Goal: Communication & Community: Answer question/provide support

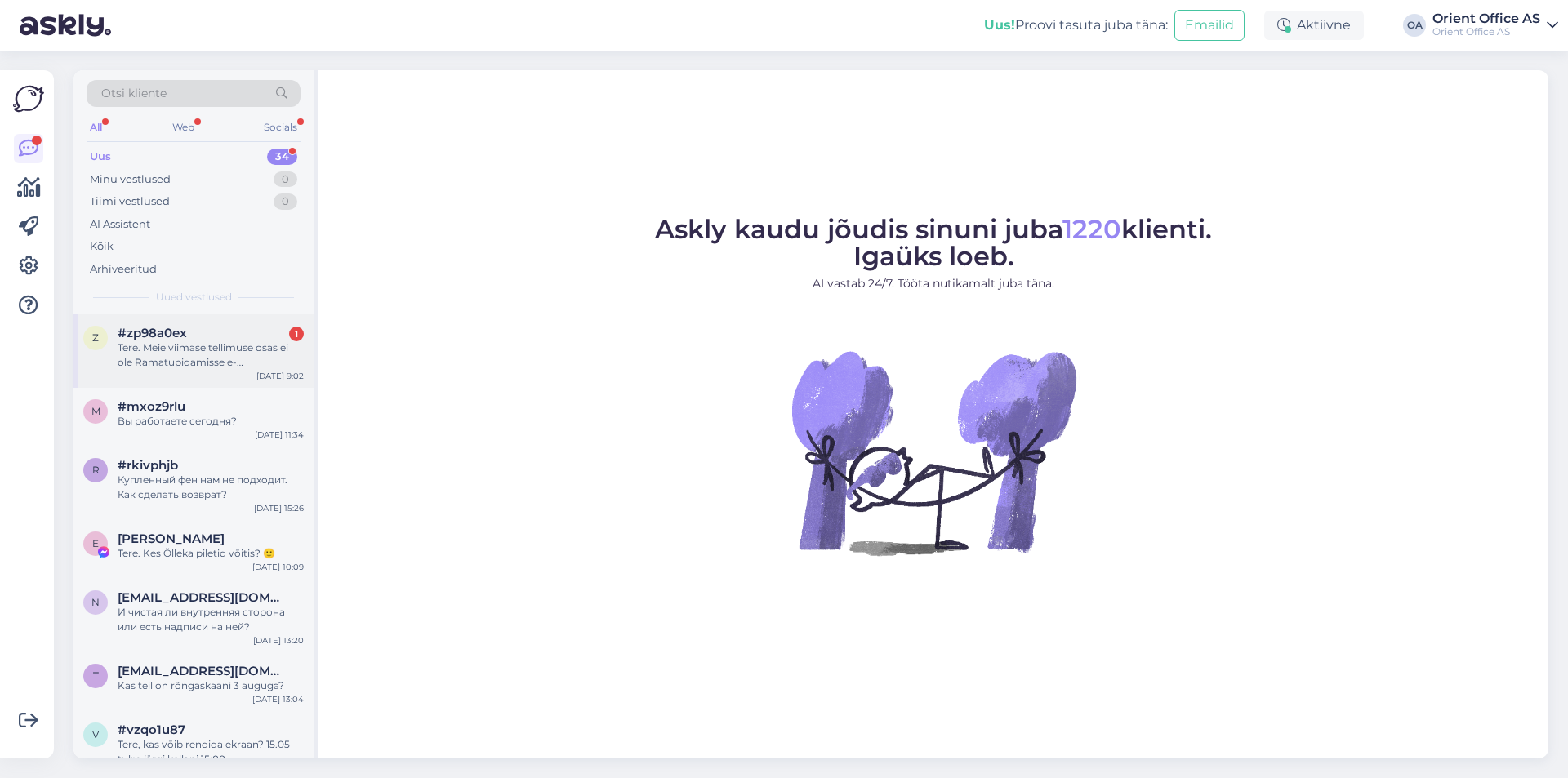
click at [257, 367] on div "Tere. Meie viimase tellimuse osas ei ole Ramatupidamisse e-arvekeskusesse arve …" at bounding box center [211, 355] width 186 height 30
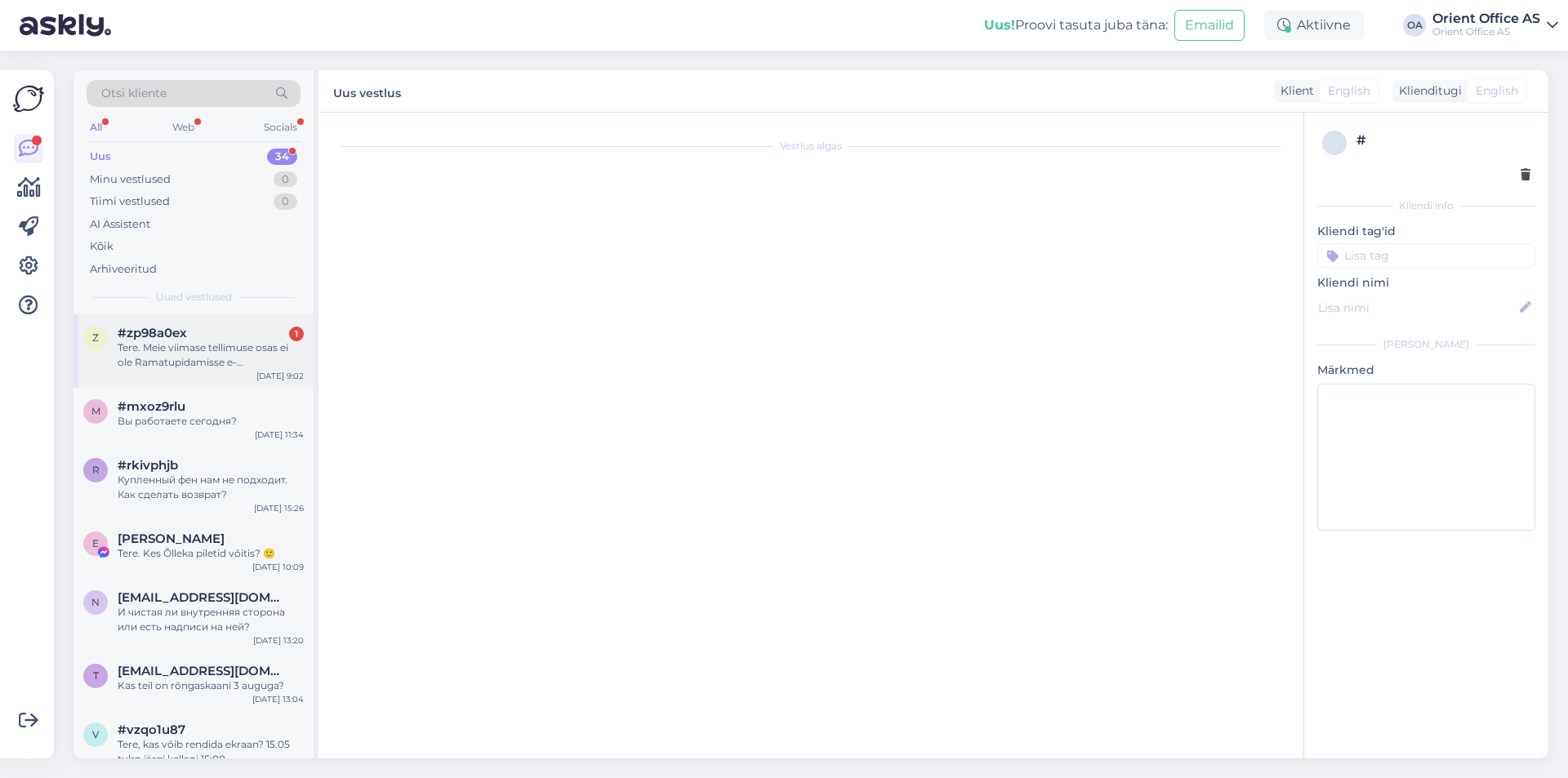
scroll to position [3648, 0]
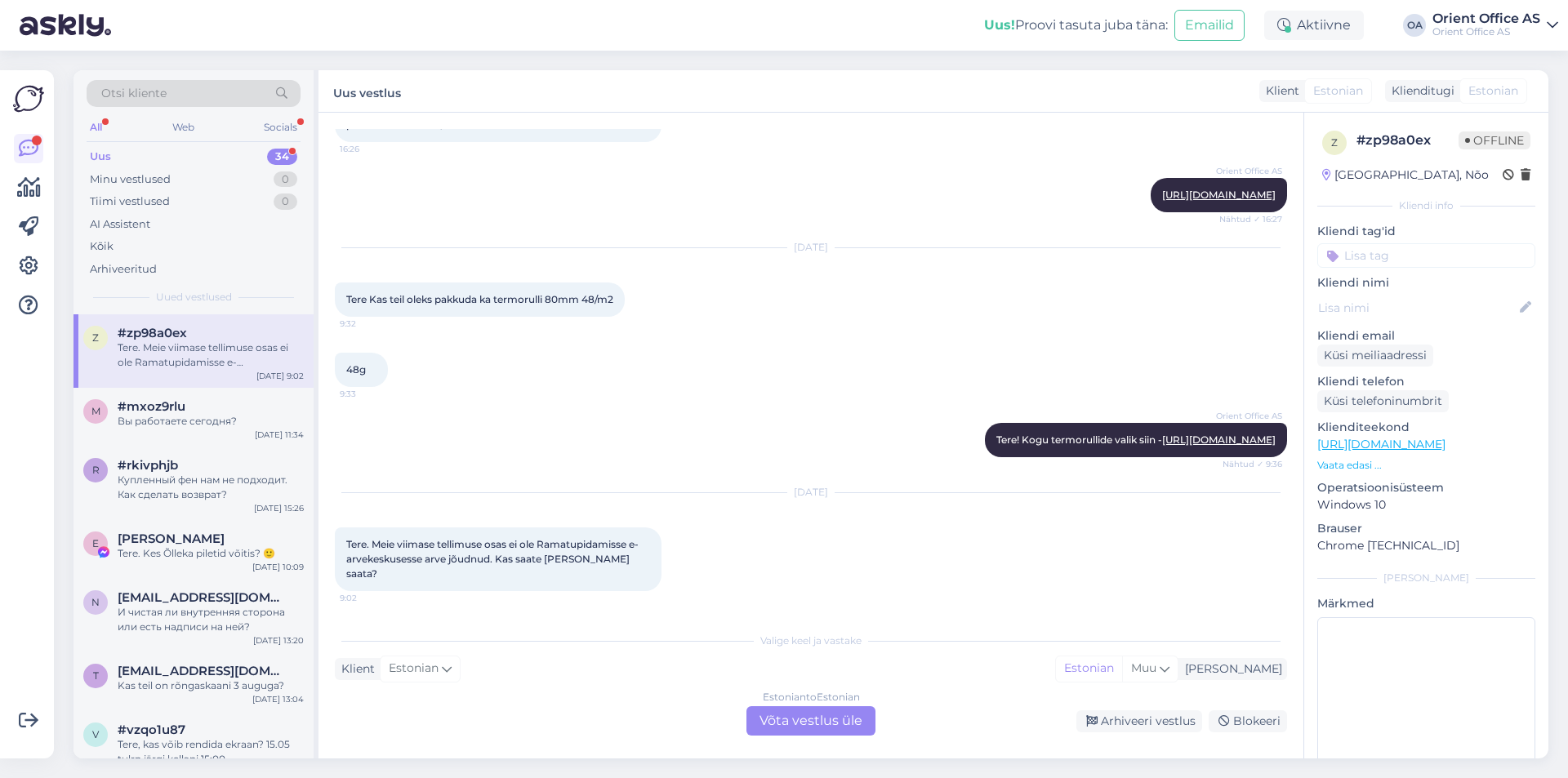
click at [820, 723] on div "Estonian to Estonian Võta vestlus üle" at bounding box center [811, 721] width 129 height 30
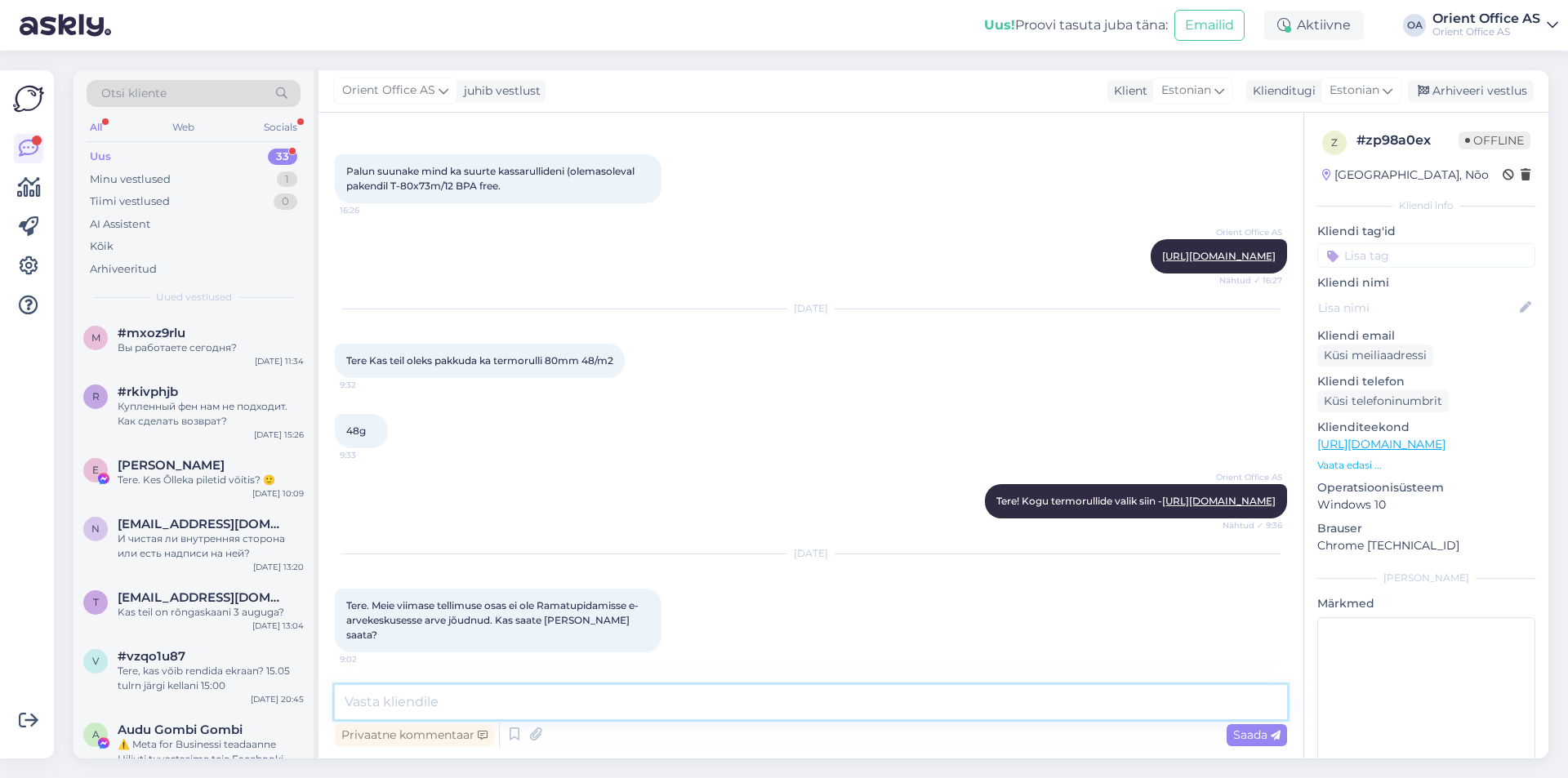
click at [731, 712] on textarea at bounding box center [811, 702] width 952 height 35
click at [721, 712] on textarea at bounding box center [811, 702] width 952 height 35
type textarea "Tere!"
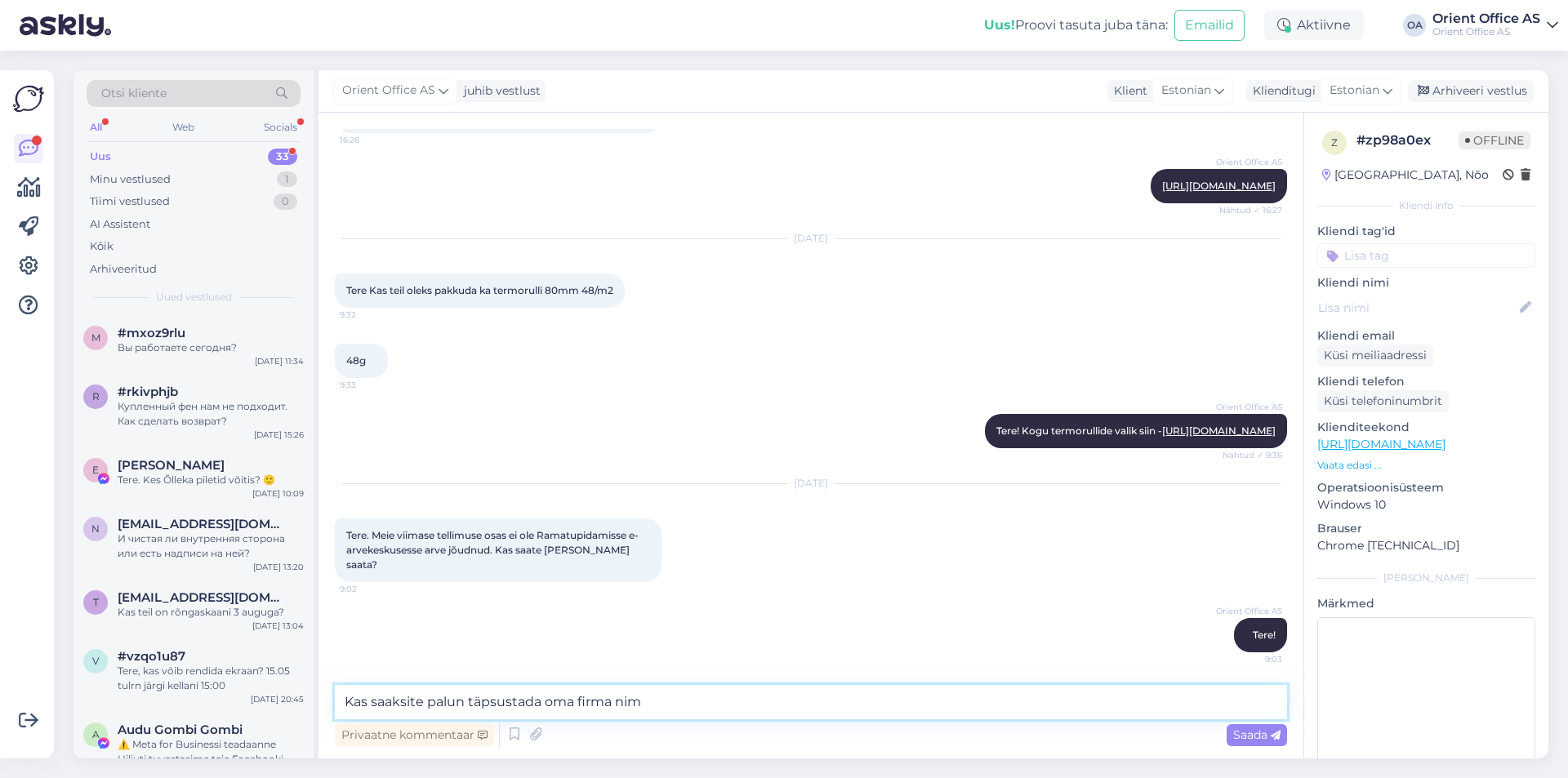
type textarea "Kas saaksite palun täpsustada oma firma nime"
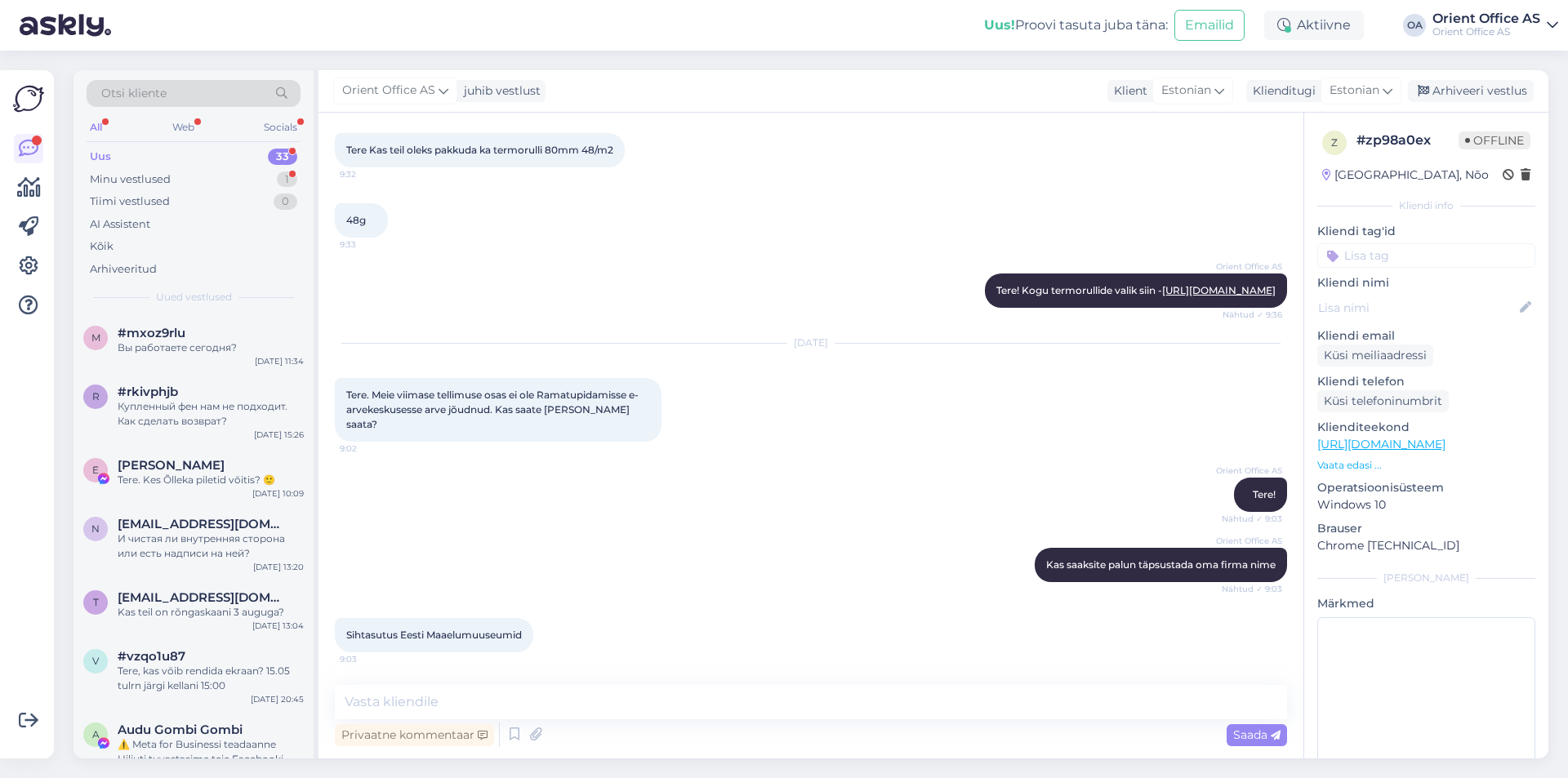
scroll to position [3867, 0]
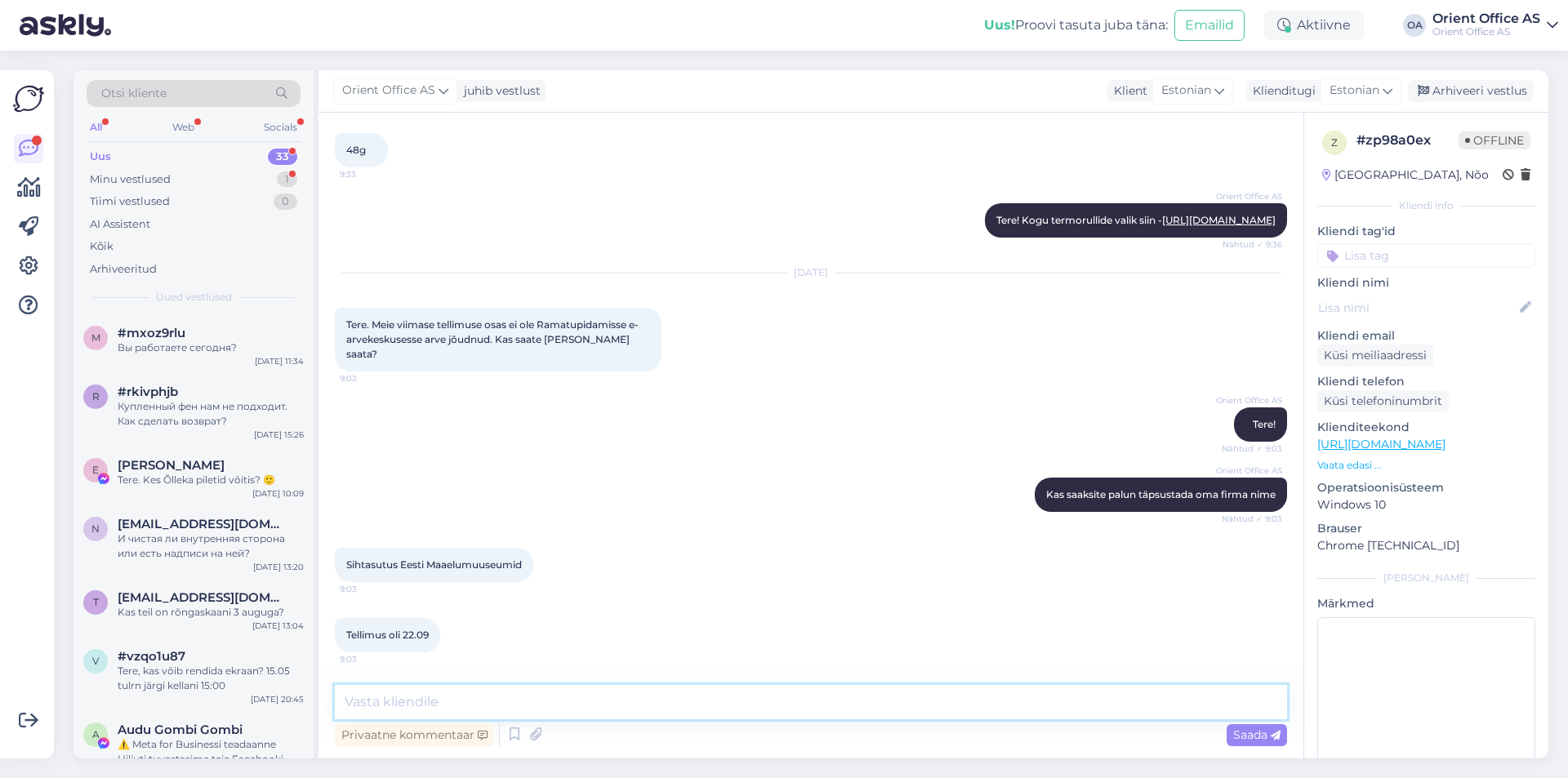
click at [581, 698] on textarea at bounding box center [811, 702] width 952 height 35
paste textarea "Elektrooniliselt saadetud : FINBITE [DATE] 17:03:39"
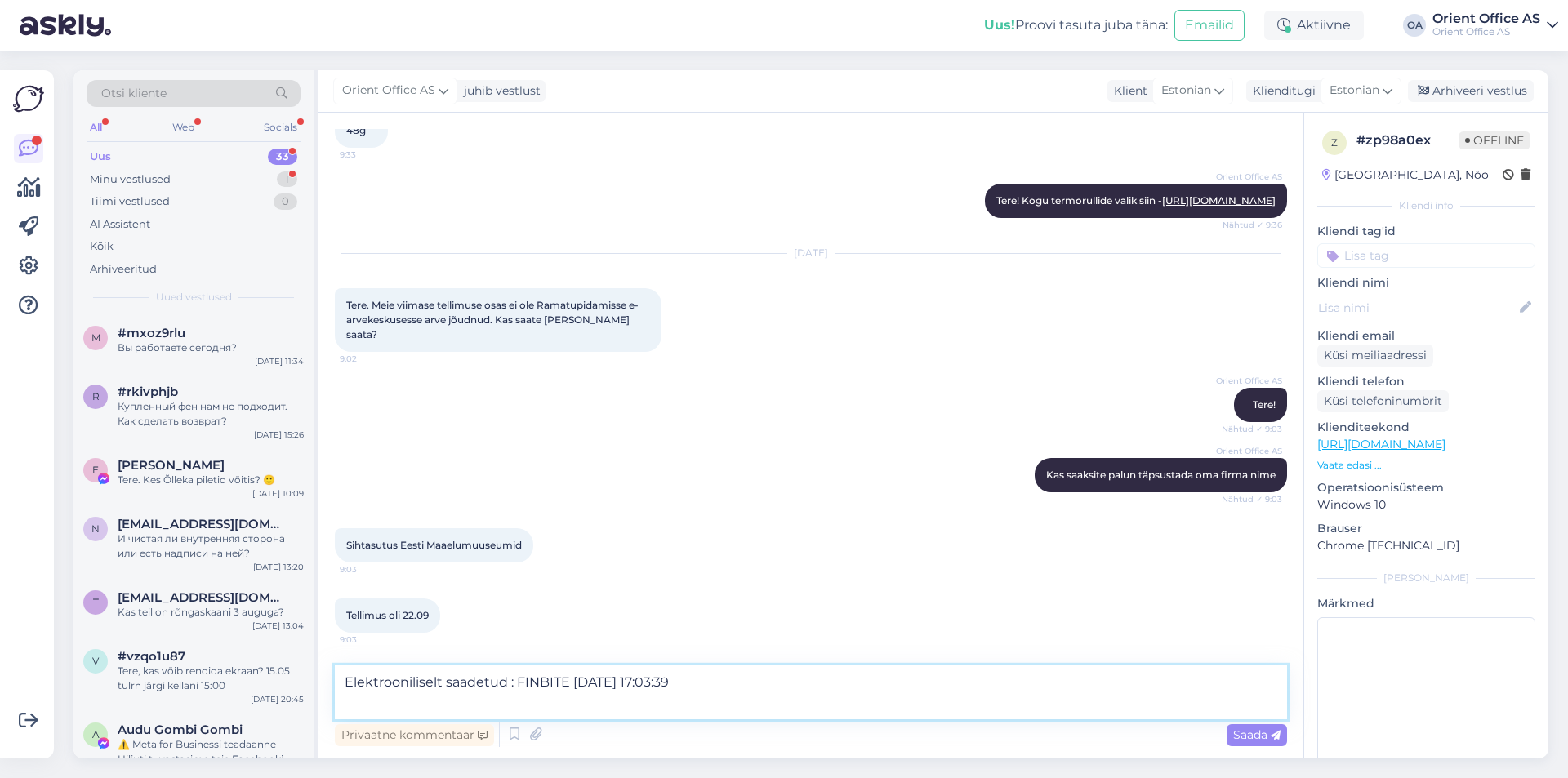
type textarea "Elektrooniliselt saadetud : FINBITE [DATE] 17:03:39"
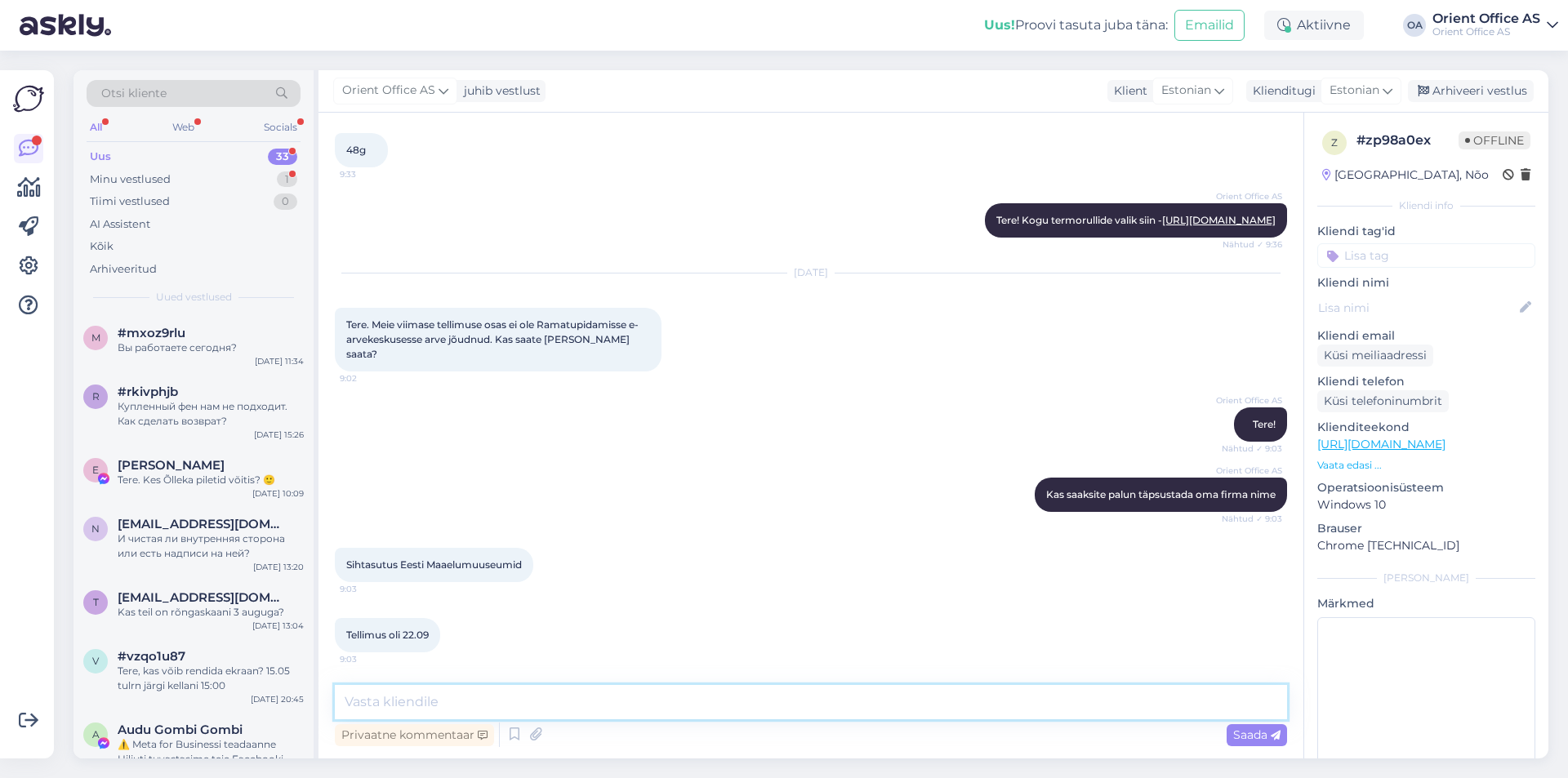
scroll to position [3937, 0]
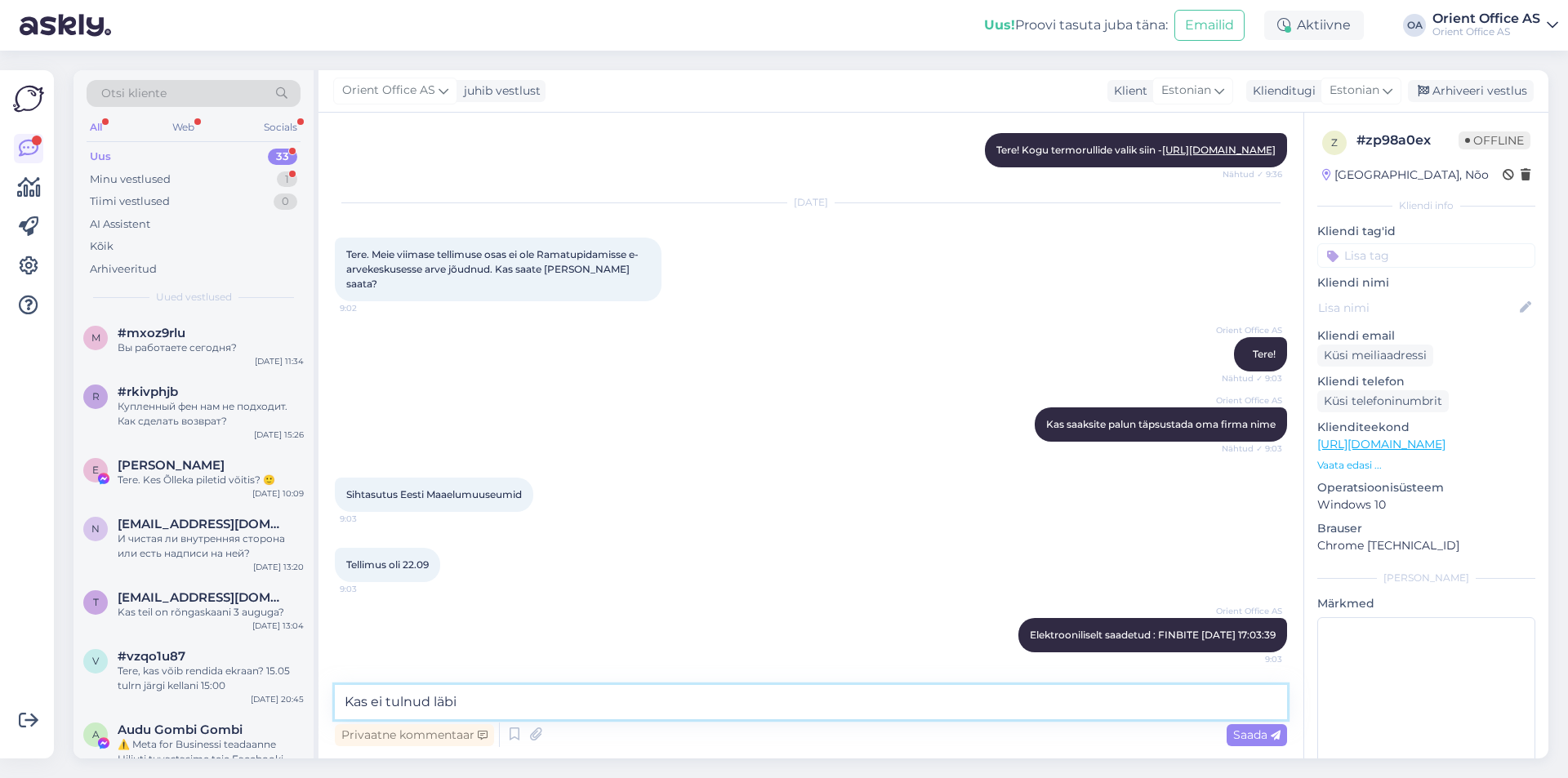
type textarea "Kas ei tulnud läbi?"
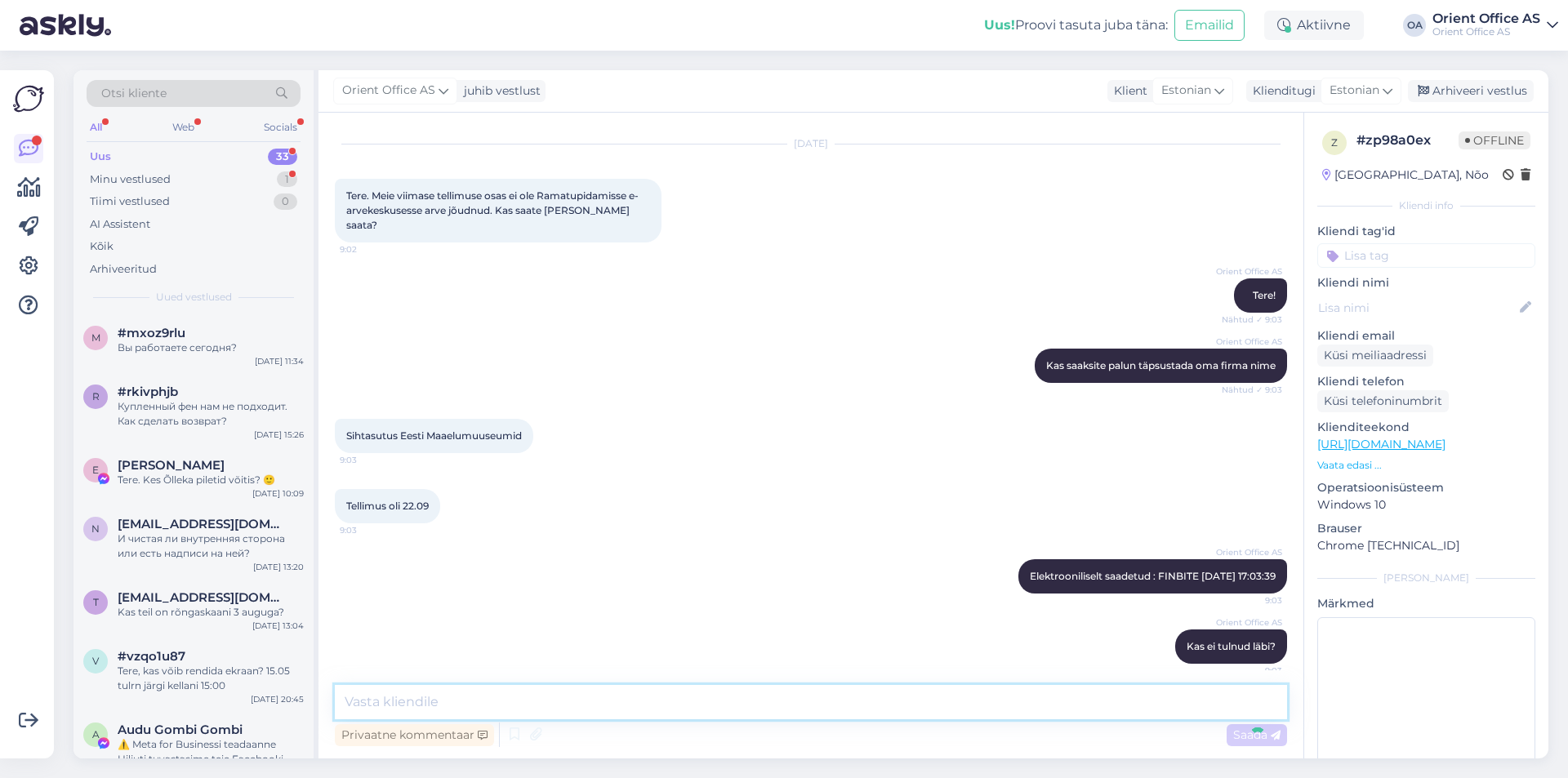
scroll to position [4008, 0]
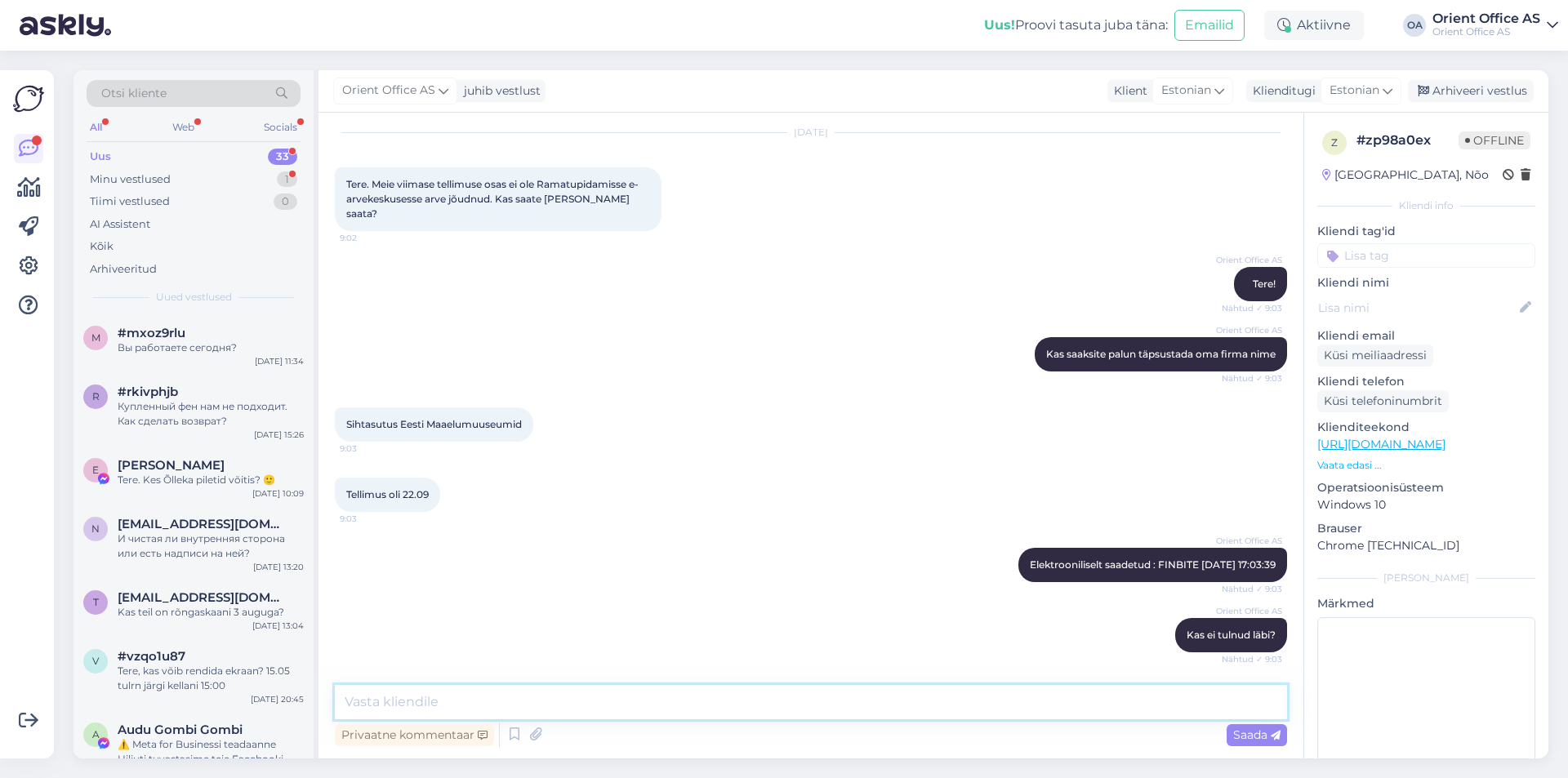
click at [792, 704] on textarea at bounding box center [811, 702] width 952 height 35
type textarea "Saatsime igaksjuhuks uuesti"
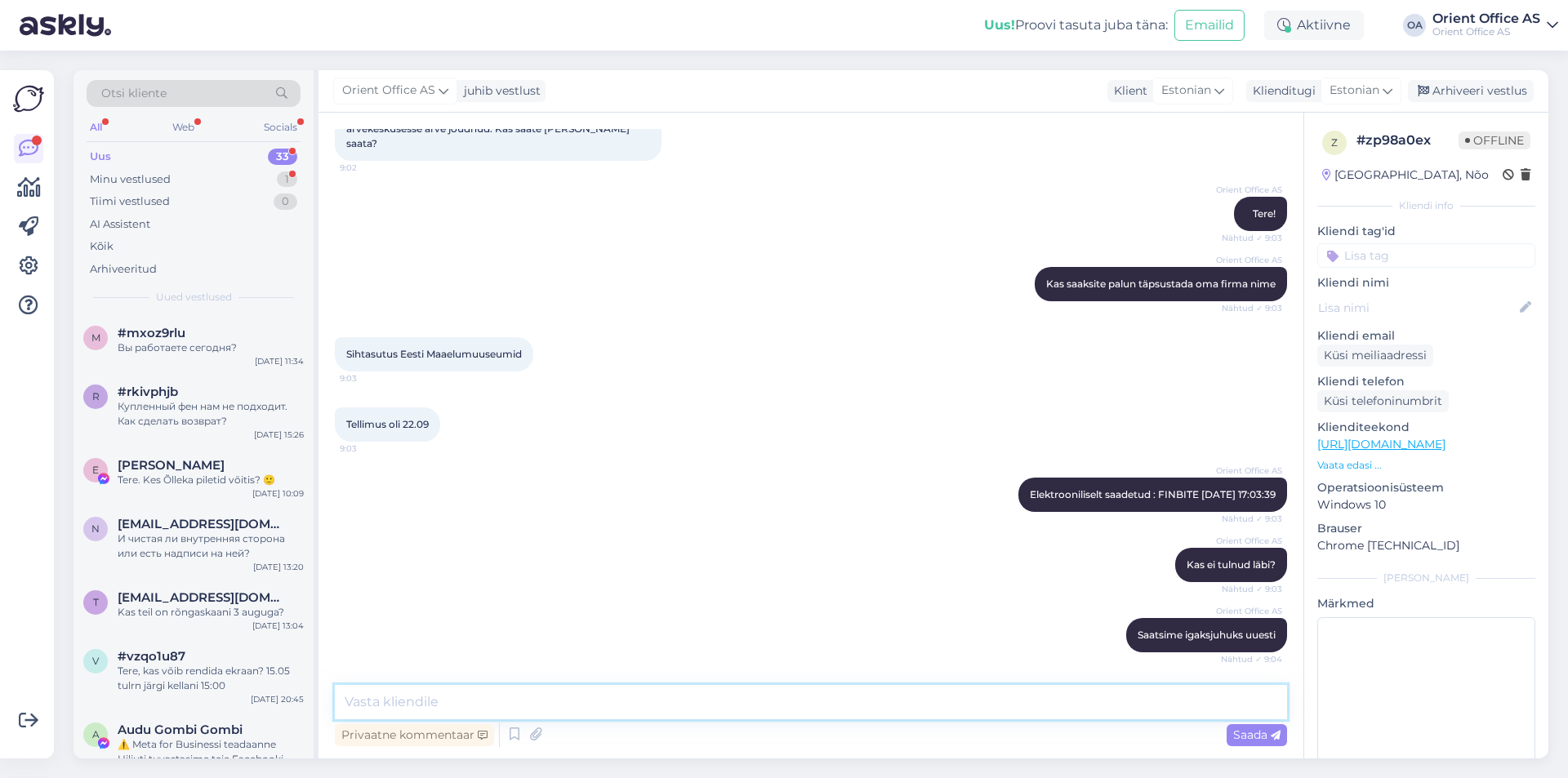
paste textarea "Elektrooniliselt saadetud : FINBITE [DATE] 09:04:06"
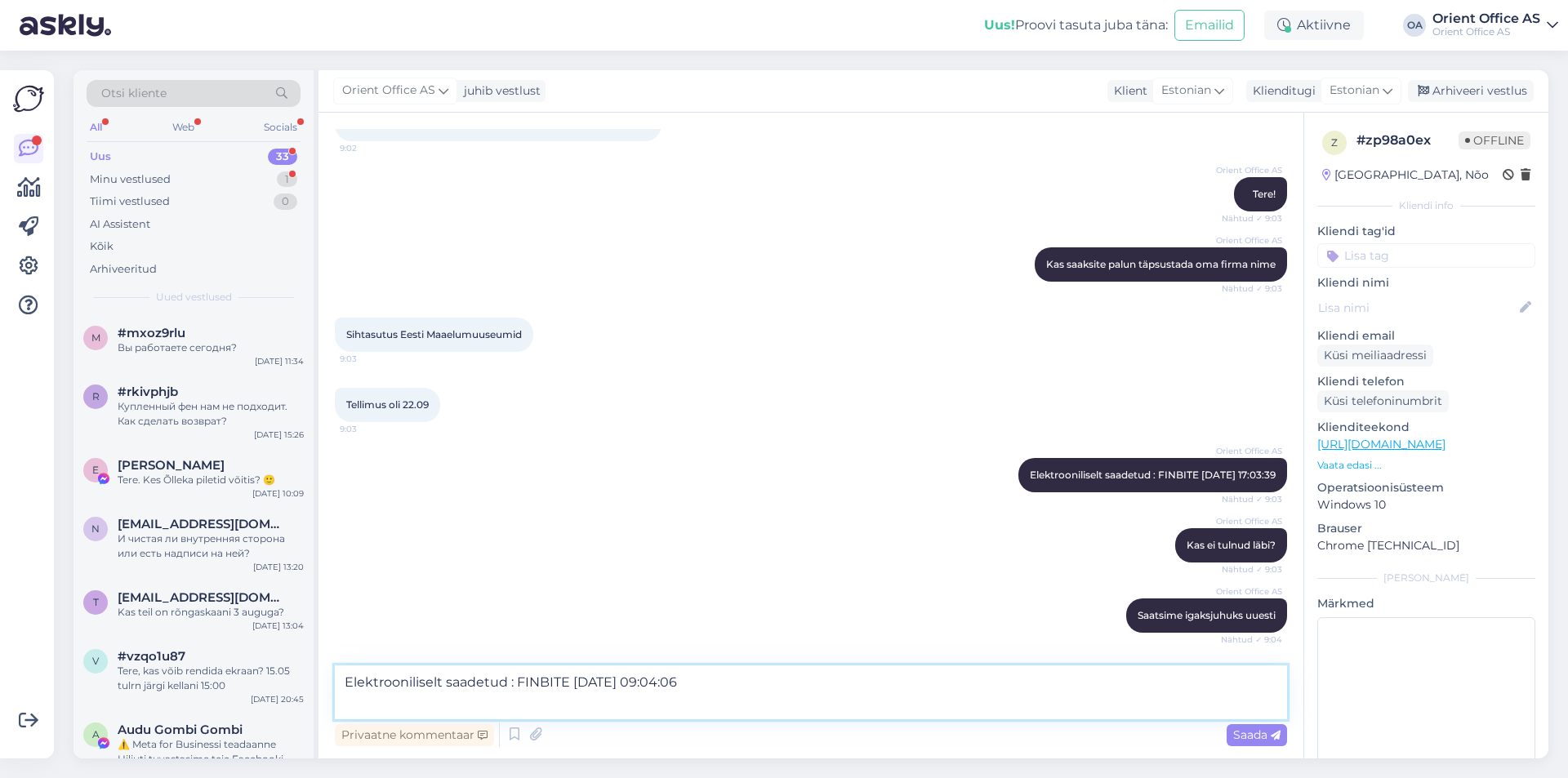
type textarea "Elektrooniliselt saadetud : FINBITE [DATE] 09:04:06"
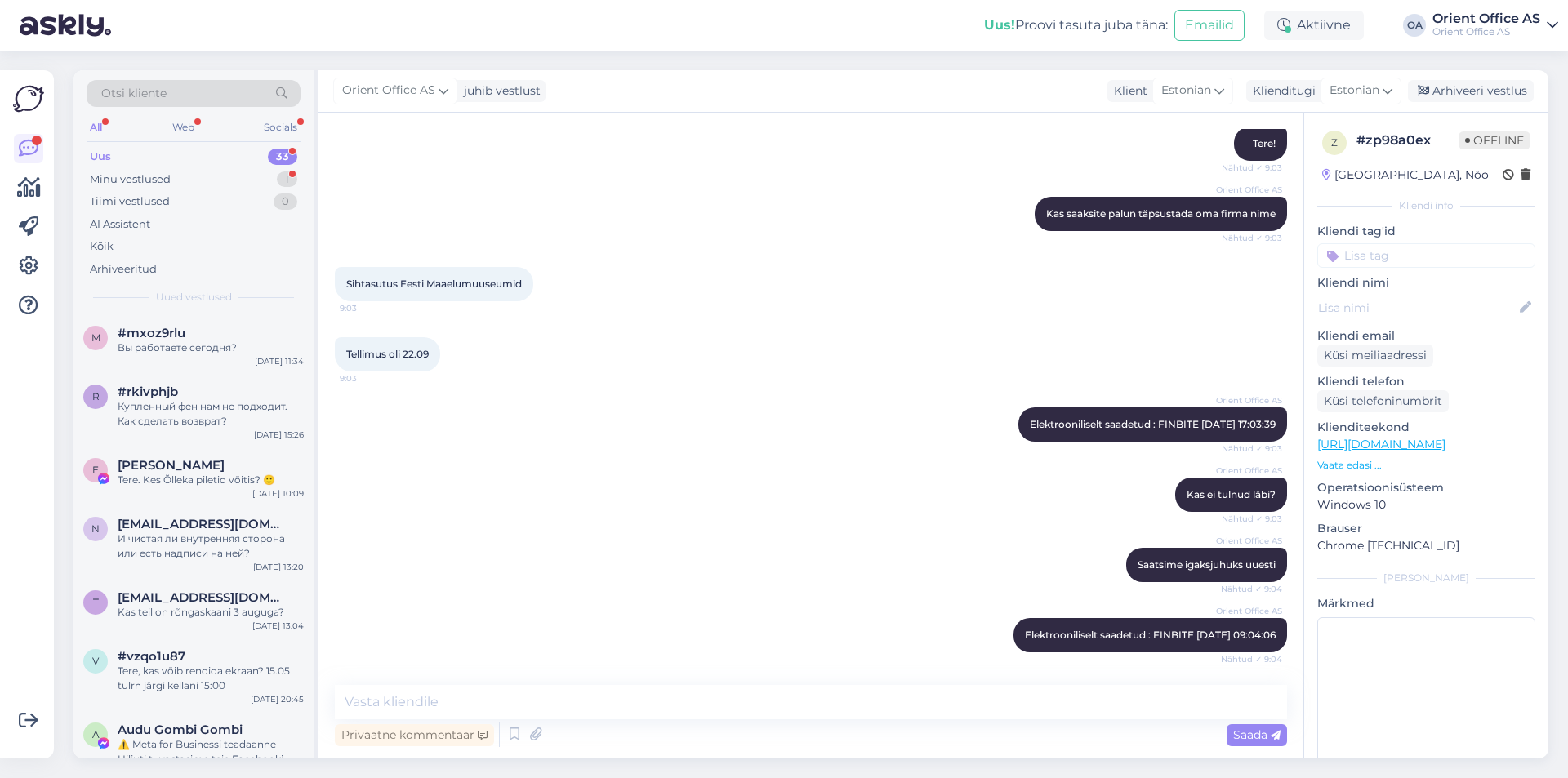
scroll to position [4218, 0]
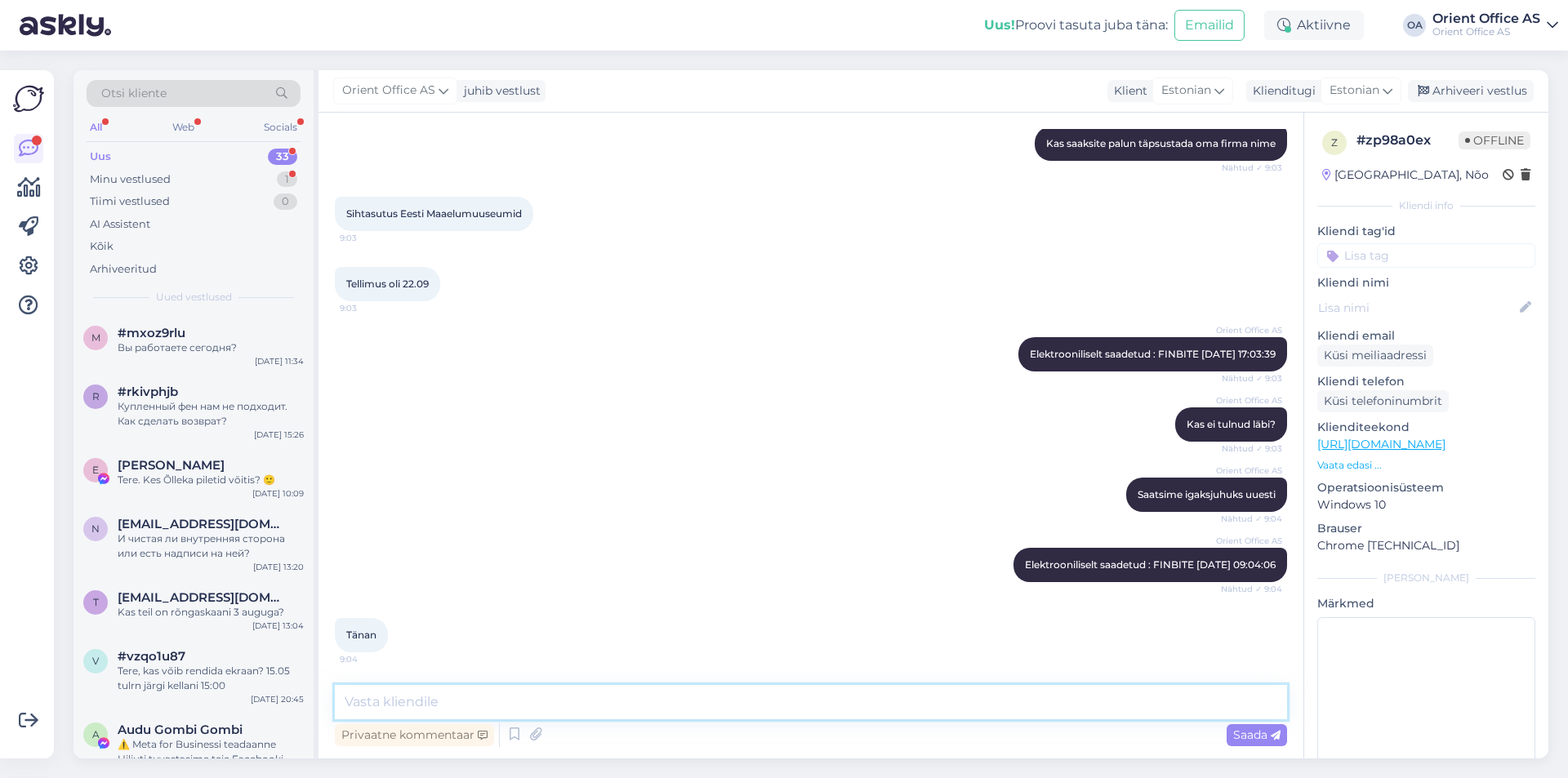
click at [569, 707] on textarea at bounding box center [811, 702] width 952 height 35
type textarea "Täname!"
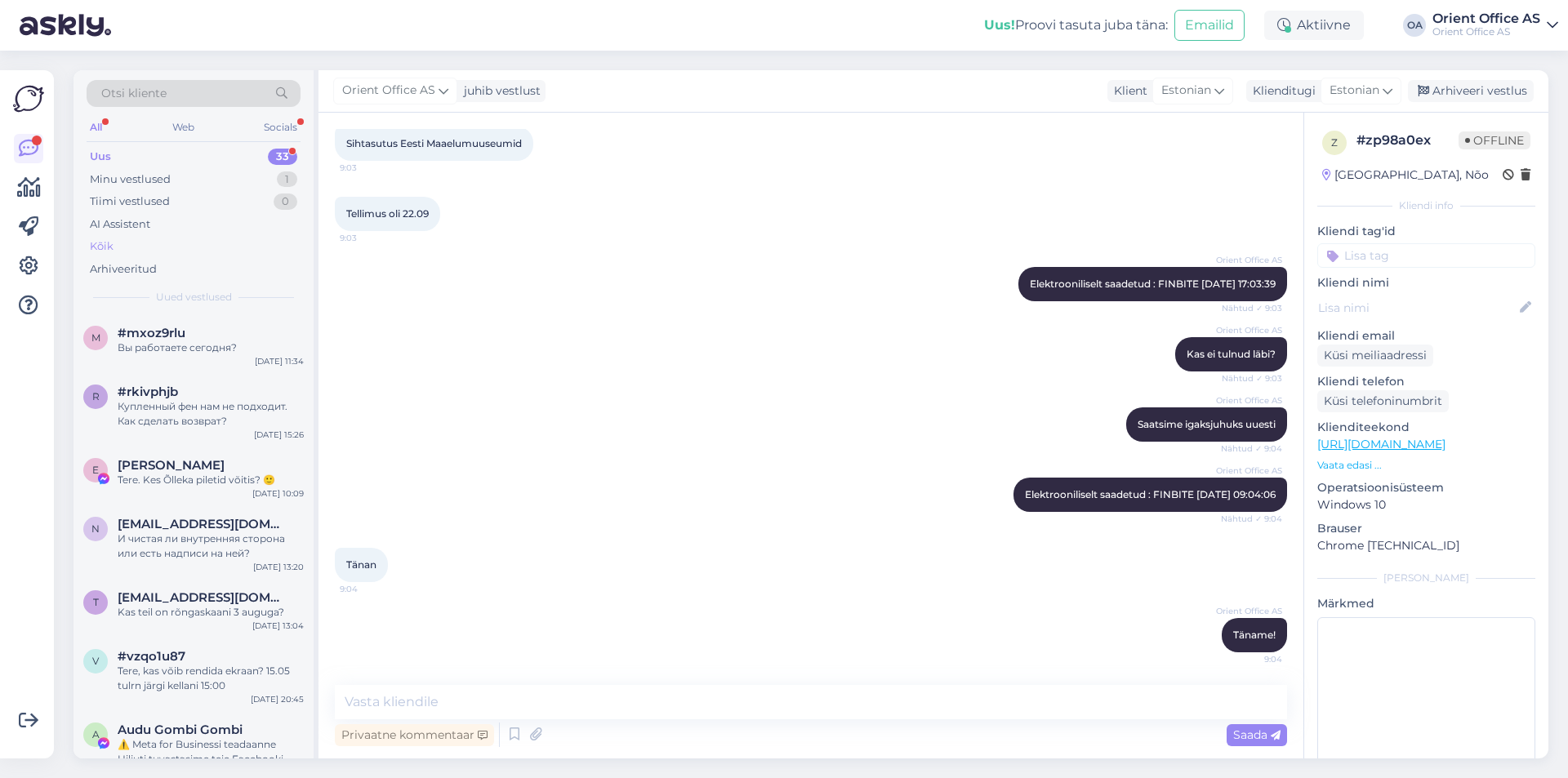
click at [132, 247] on div "Kõik" at bounding box center [193, 246] width 214 height 23
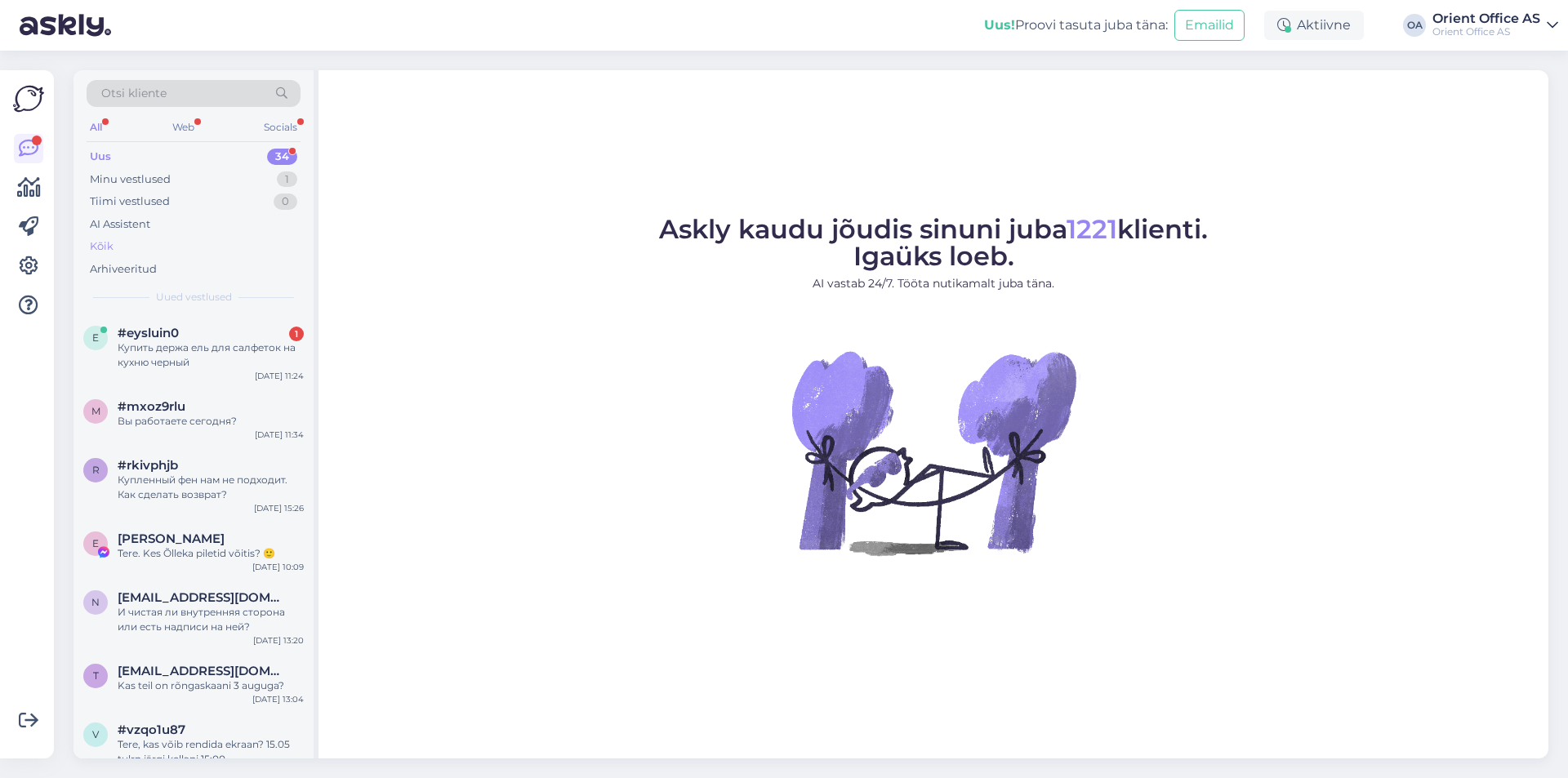
click at [147, 249] on div "Kõik" at bounding box center [193, 246] width 214 height 23
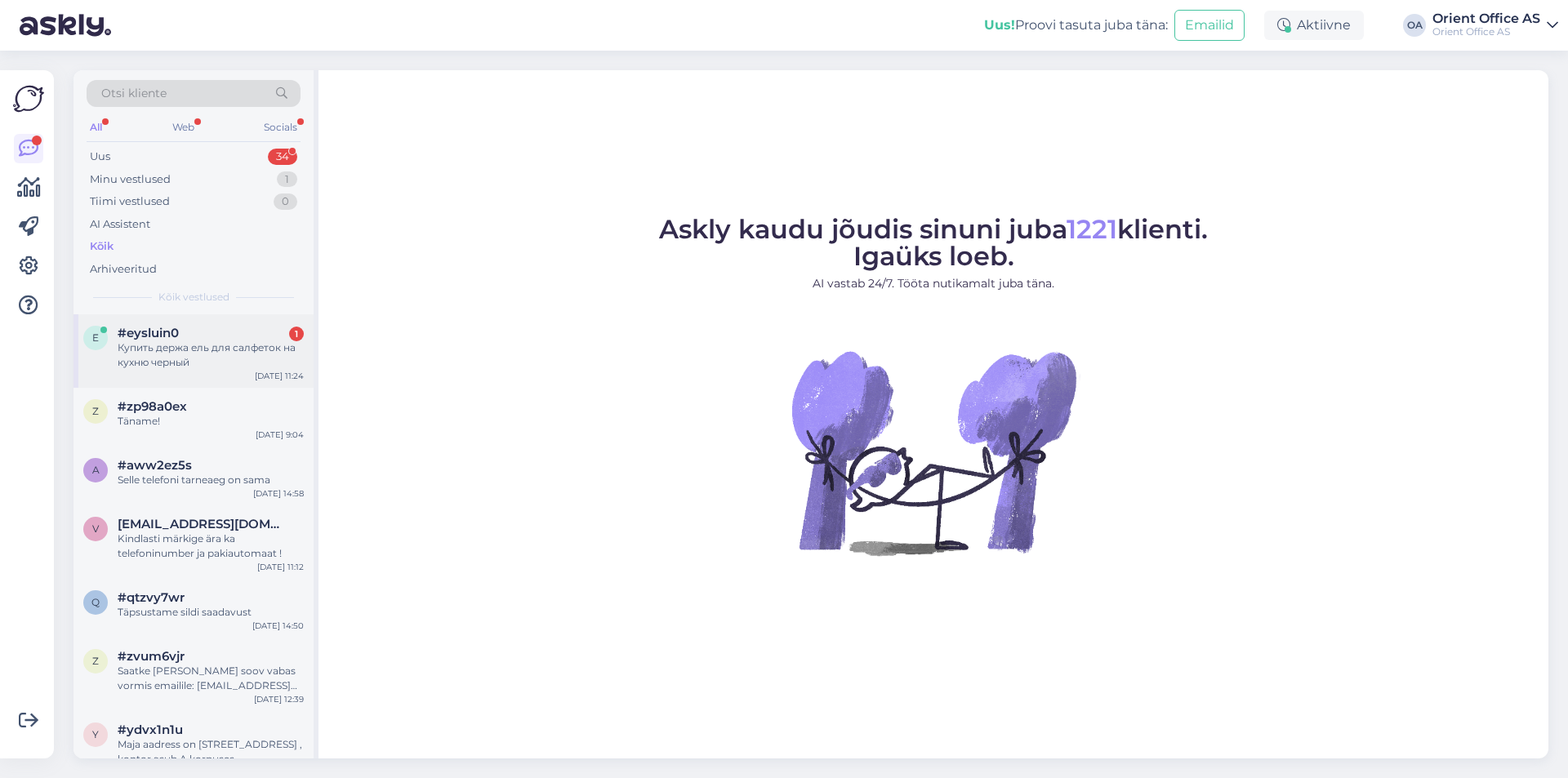
click at [161, 322] on div "e #eysluin0 1 Купить держа ель для салфеток на кухню черный [DATE] 11:24" at bounding box center [194, 350] width 240 height 74
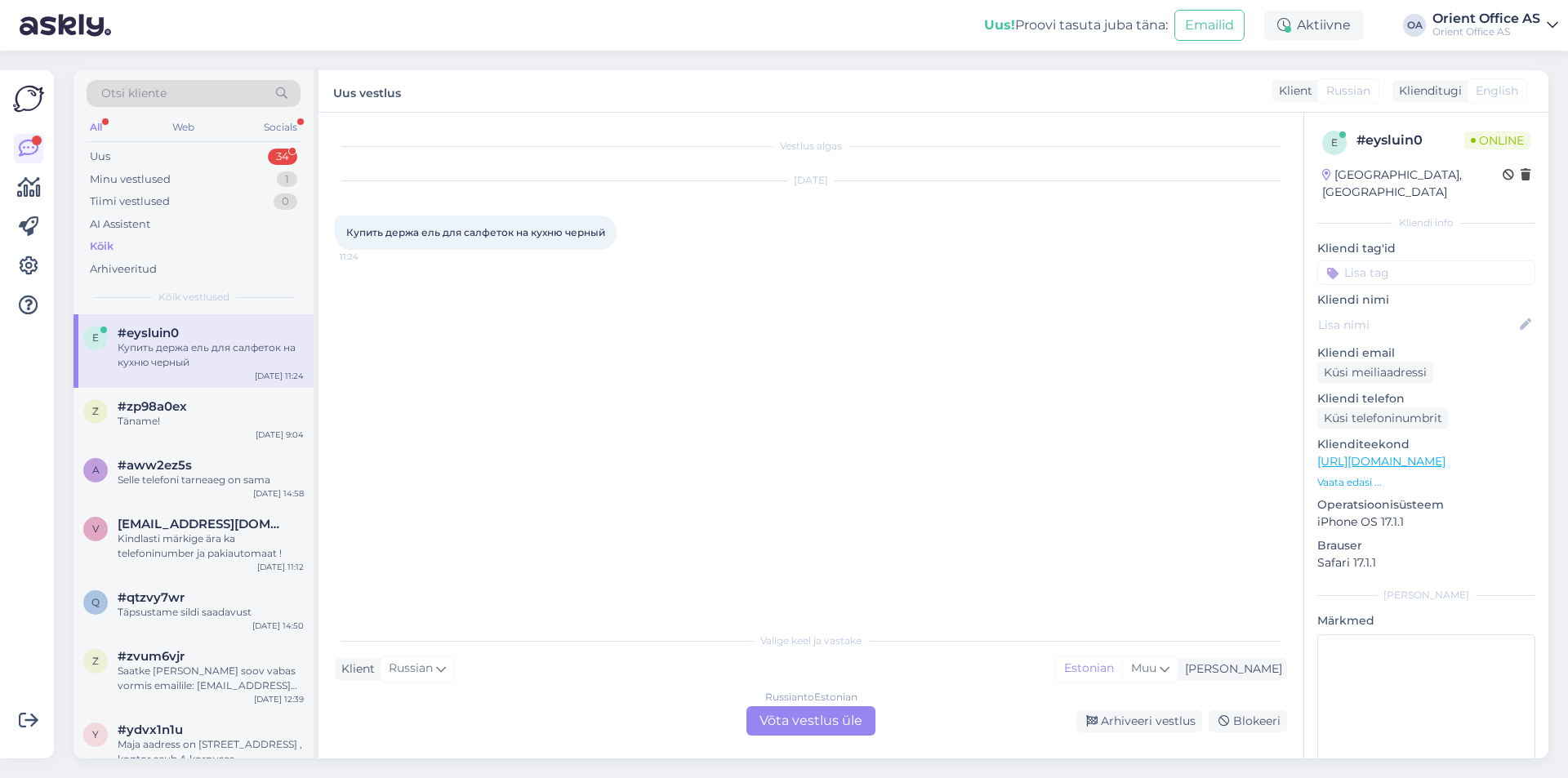
click at [818, 728] on div "Russian to Estonian Võta vestlus üle" at bounding box center [811, 721] width 129 height 30
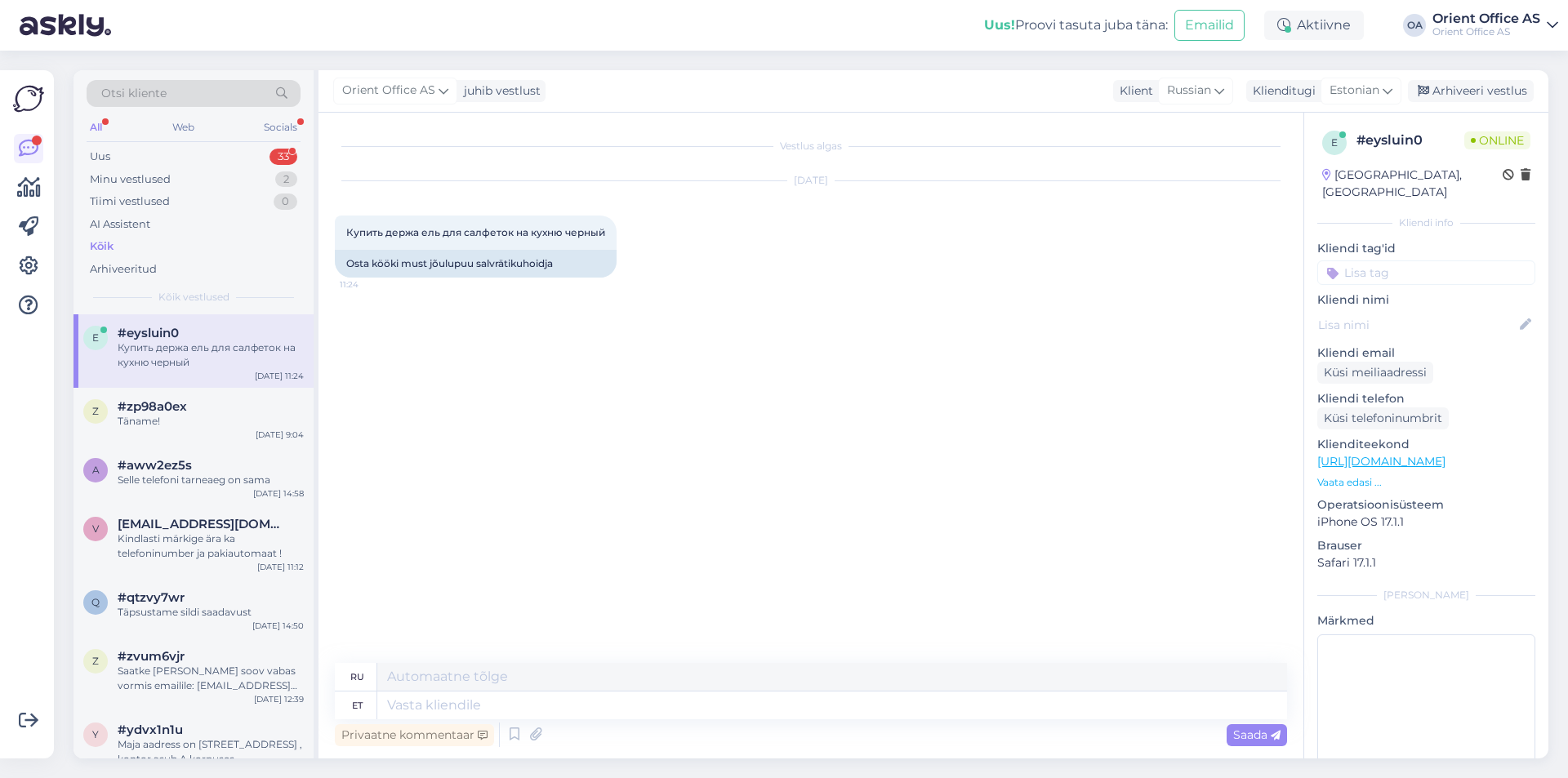
click at [542, 721] on div "Privaatne kommentaar Saada" at bounding box center [811, 735] width 952 height 31
click at [548, 711] on textarea at bounding box center [832, 705] width 910 height 28
type textarea "Tere!"
type textarea "Привет!"
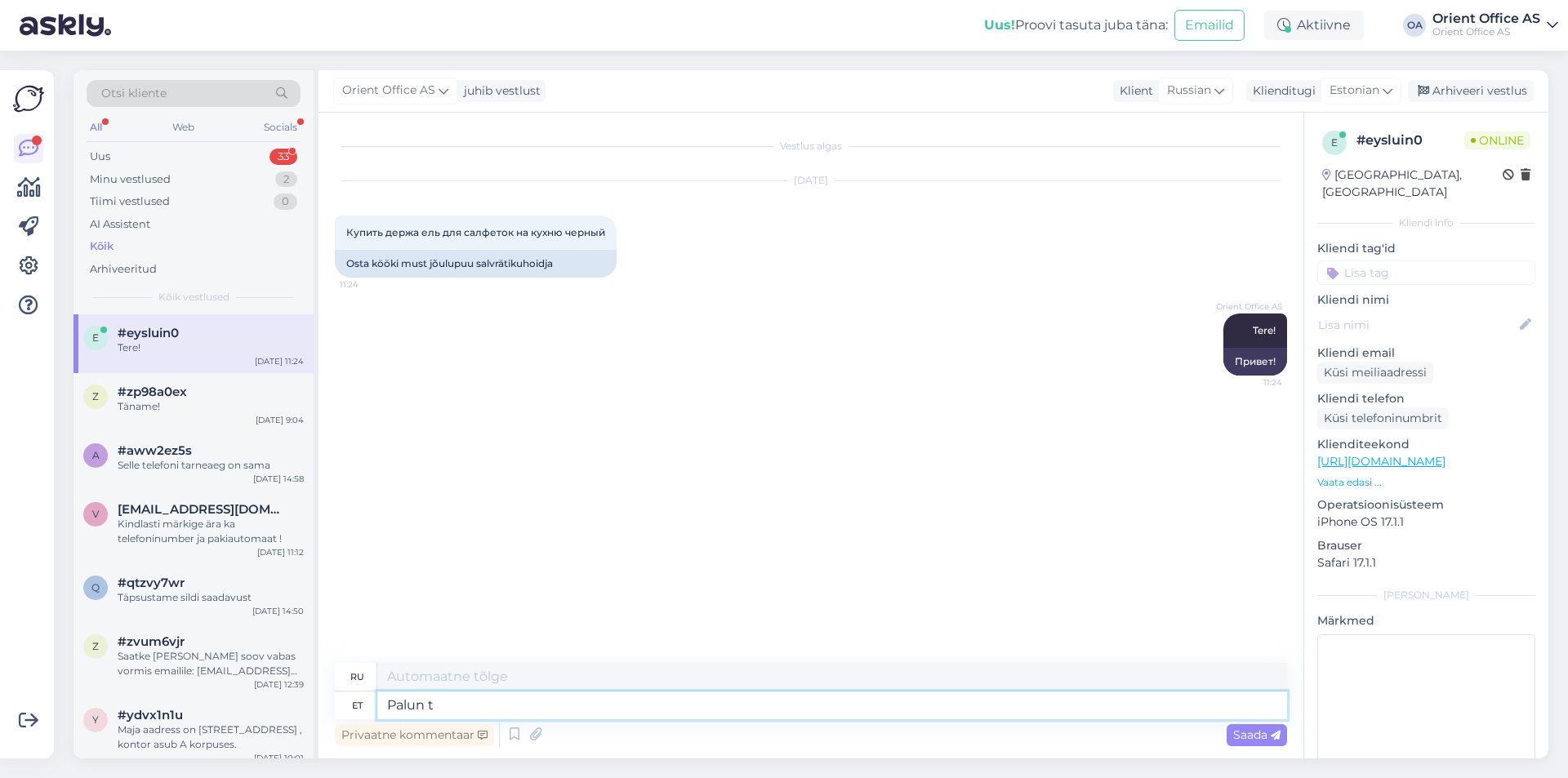
type textarea "Palun tä"
type textarea "Пожалуйста"
type textarea "Palun täpsustasge k"
type textarea "Пожалуйста, уточните."
type textarea "Palun täpsustage k"
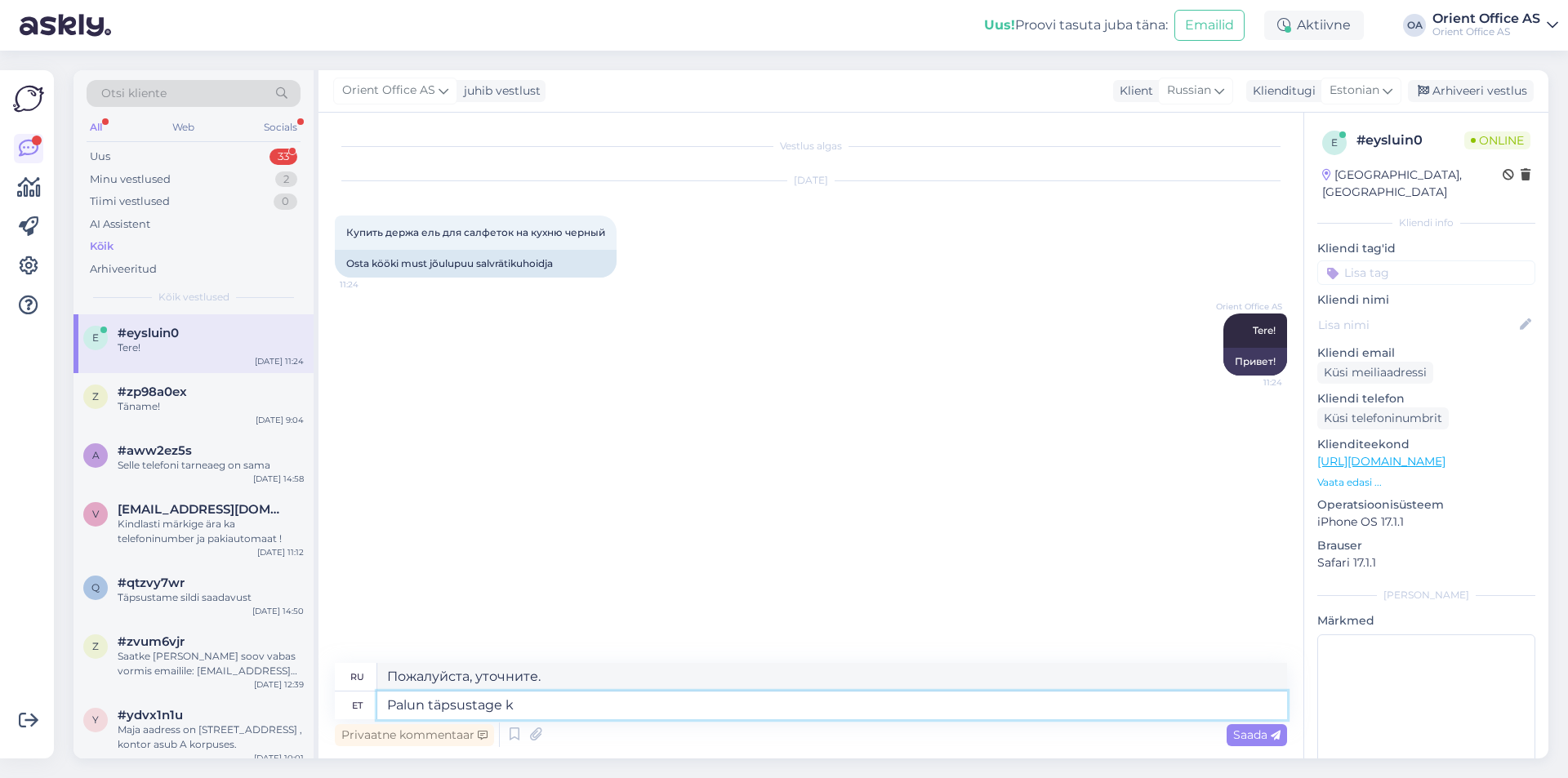
type textarea "Пожалуйста, уточните"
type textarea "Palun täpsustage küsimust"
type textarea "Пожалуйста, уточните вопрос."
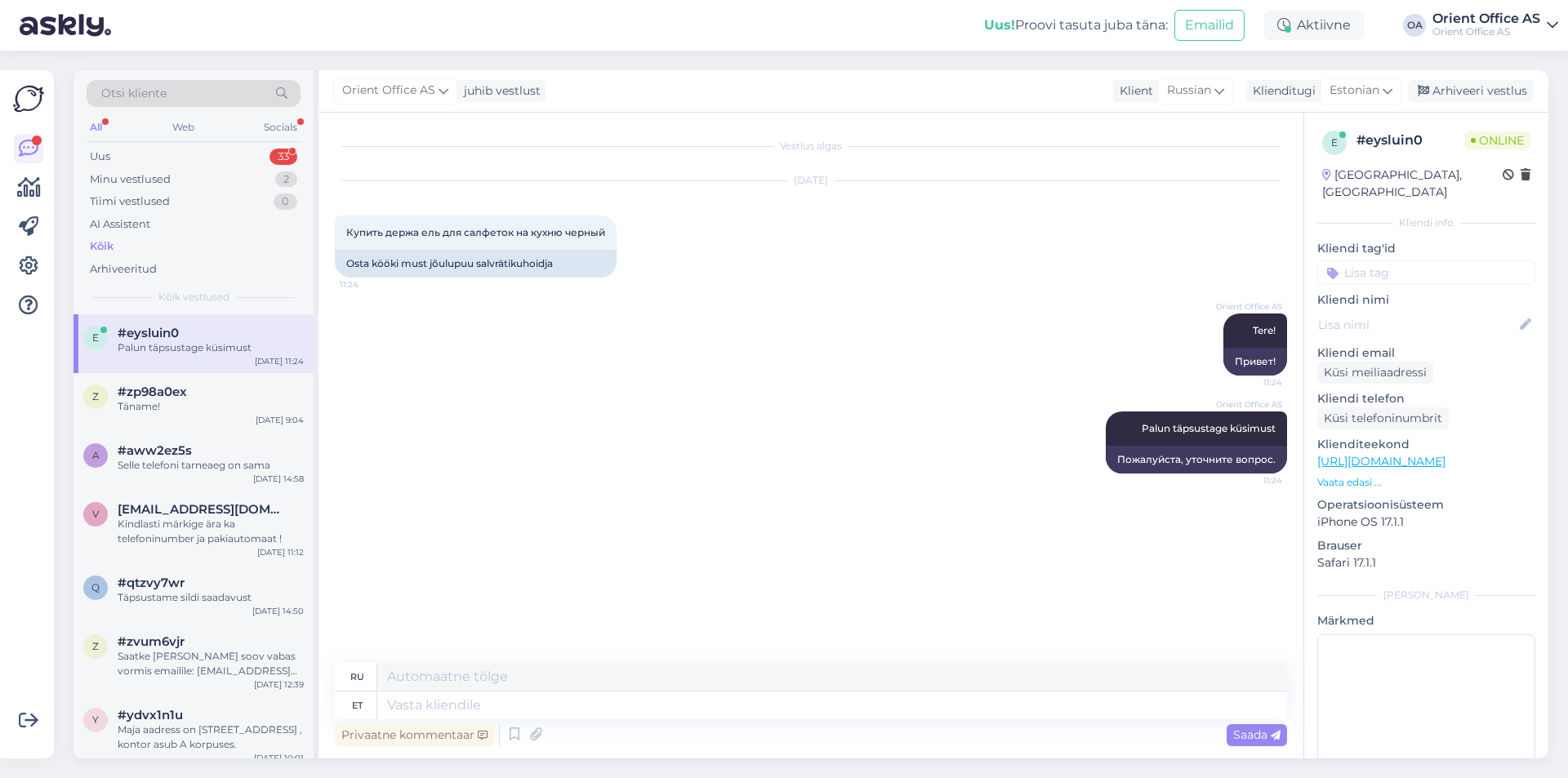
click at [126, 246] on div "Kõik" at bounding box center [193, 246] width 214 height 23
